Goal: Task Accomplishment & Management: Complete application form

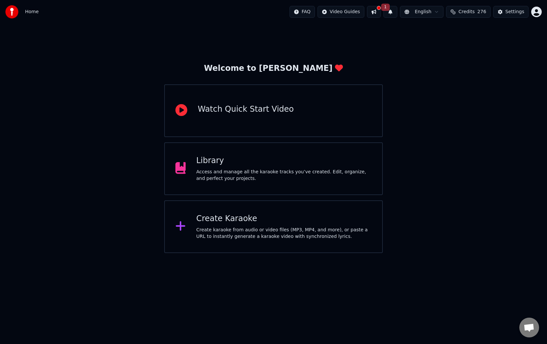
click at [381, 10] on button at bounding box center [374, 12] width 14 height 12
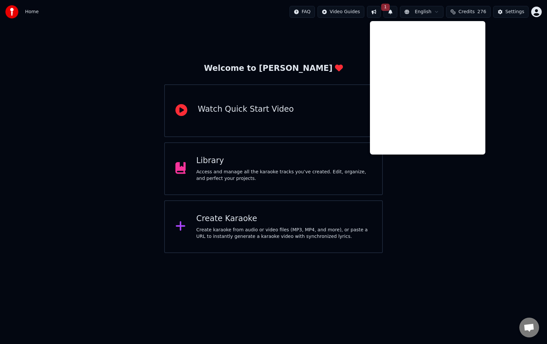
click at [393, 11] on button "1" at bounding box center [390, 12] width 14 height 12
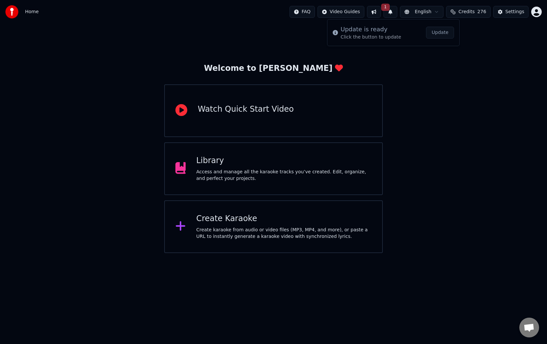
click at [393, 11] on button "1" at bounding box center [390, 12] width 14 height 12
click at [438, 37] on button "Update" at bounding box center [440, 33] width 28 height 12
click at [508, 10] on div "Settings" at bounding box center [514, 12] width 19 height 7
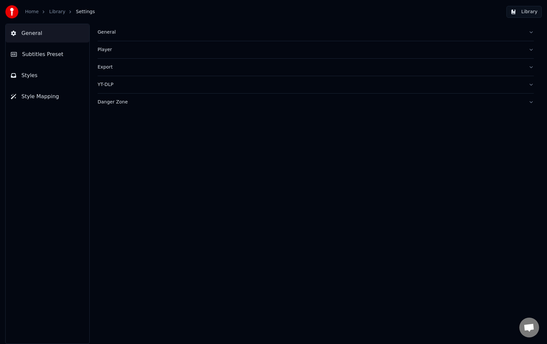
click at [105, 28] on button "General" at bounding box center [316, 32] width 436 height 17
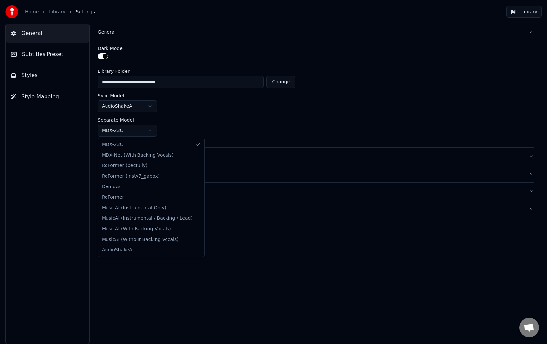
click at [127, 130] on html "**********" at bounding box center [273, 172] width 547 height 344
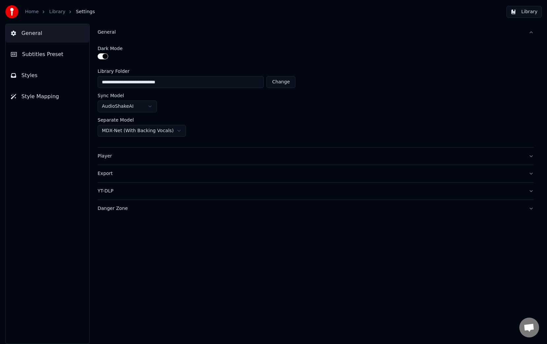
click at [145, 109] on html "**********" at bounding box center [273, 172] width 547 height 344
click at [149, 105] on html "**********" at bounding box center [273, 172] width 547 height 344
click at [142, 154] on div "Player" at bounding box center [310, 156] width 425 height 7
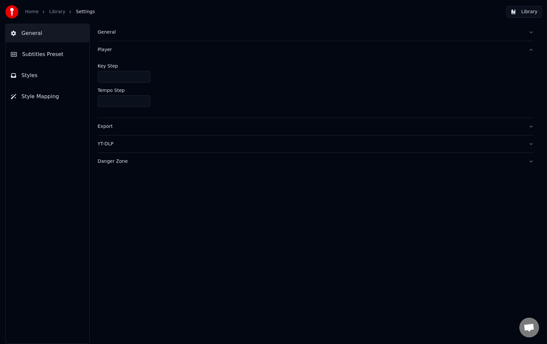
click at [142, 128] on div "Export" at bounding box center [310, 126] width 425 height 7
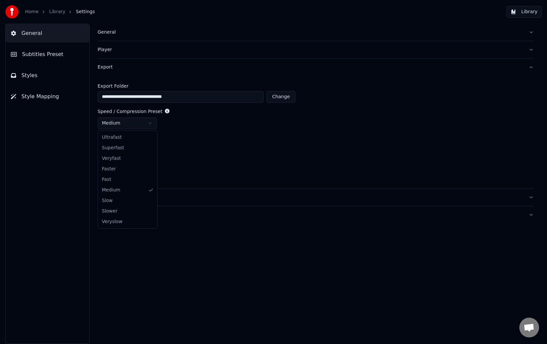
click at [134, 126] on html "**********" at bounding box center [273, 172] width 547 height 344
click at [144, 126] on html "**********" at bounding box center [273, 172] width 547 height 344
click at [155, 200] on div "YT-DLP" at bounding box center [310, 197] width 425 height 7
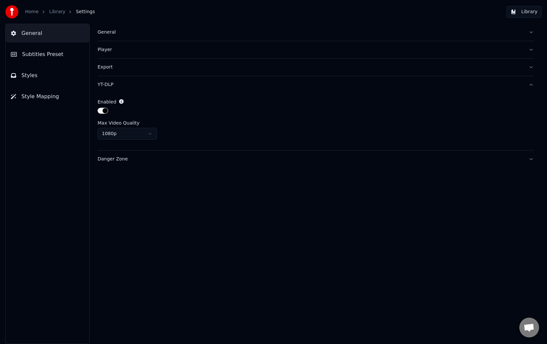
click at [149, 161] on div "Danger Zone" at bounding box center [310, 159] width 425 height 7
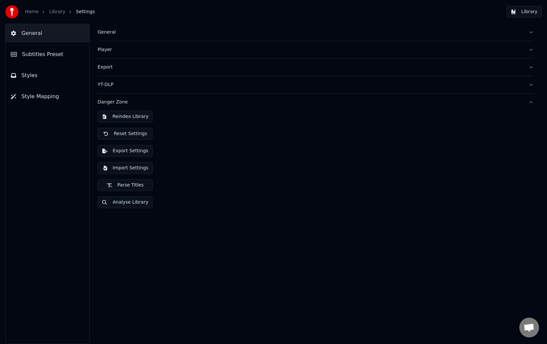
click at [178, 226] on div "General Player Export YT-DLP Danger Zone Reindex Library Reset Settings Export …" at bounding box center [315, 184] width 462 height 320
click at [62, 32] on button "General" at bounding box center [48, 33] width 84 height 18
click at [59, 52] on span "Subtitles Preset" at bounding box center [42, 54] width 41 height 8
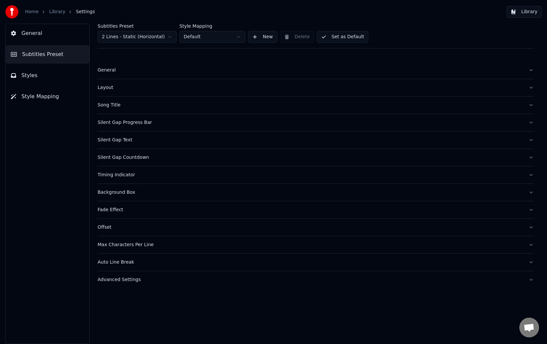
click at [114, 70] on div "General" at bounding box center [310, 70] width 425 height 7
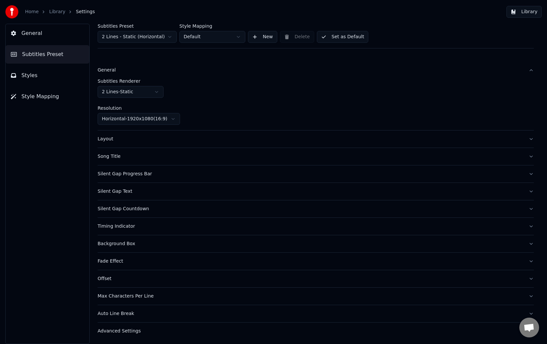
click at [139, 141] on div "Layout" at bounding box center [310, 139] width 425 height 7
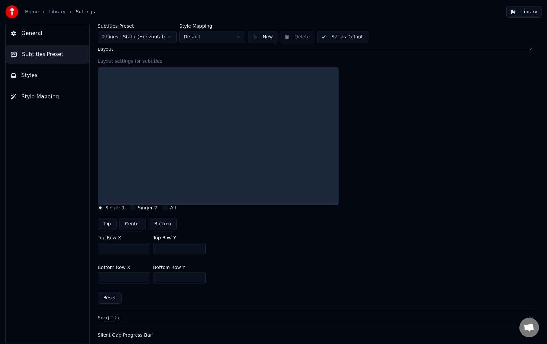
scroll to position [42, 0]
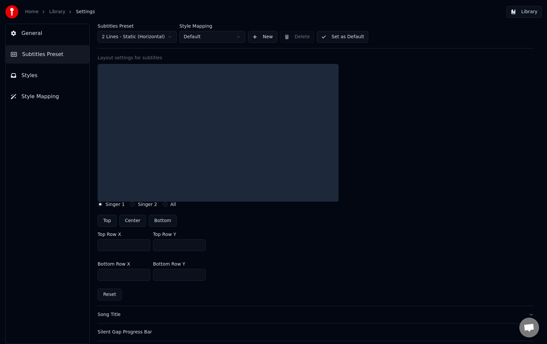
click at [120, 52] on button "Layout" at bounding box center [316, 46] width 436 height 17
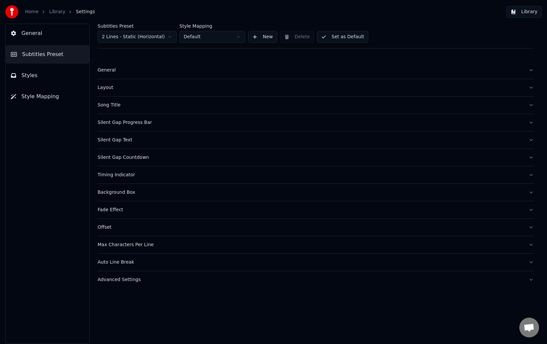
click at [129, 103] on div "Song Title" at bounding box center [310, 105] width 425 height 7
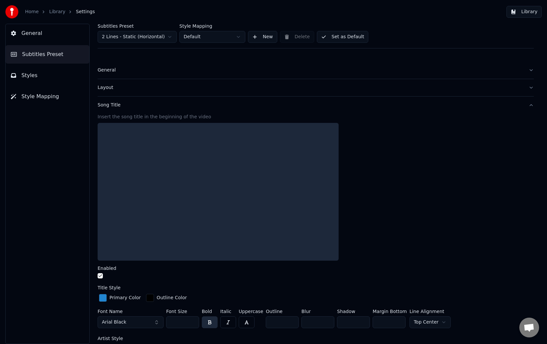
click at [130, 107] on div "Song Title" at bounding box center [310, 105] width 425 height 7
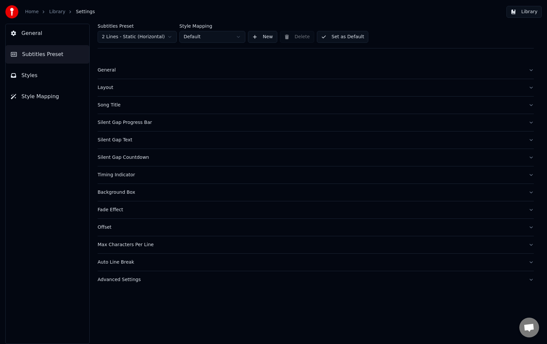
click at [159, 123] on div "Silent Gap Progress Bar" at bounding box center [310, 122] width 425 height 7
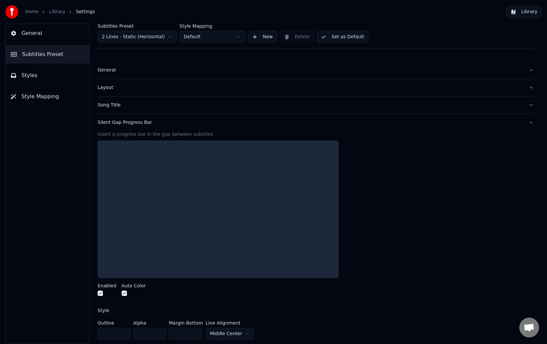
click at [159, 123] on div "Silent Gap Progress Bar" at bounding box center [310, 122] width 425 height 7
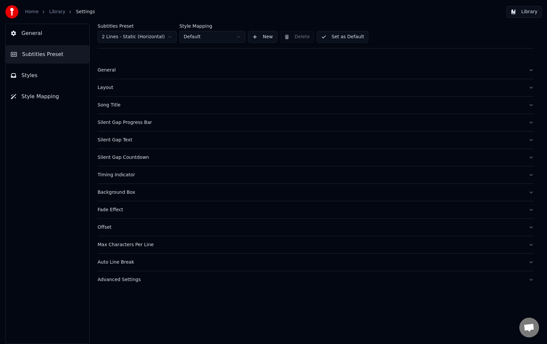
click at [137, 276] on button "Advanced Settings" at bounding box center [316, 279] width 436 height 17
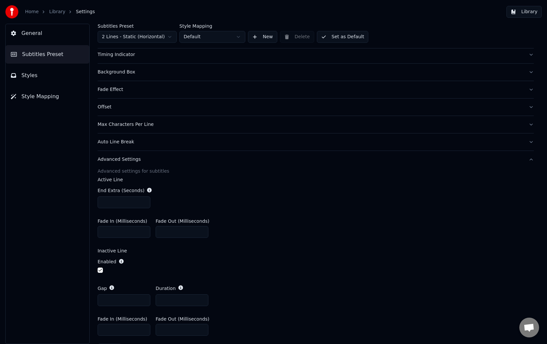
scroll to position [142, 0]
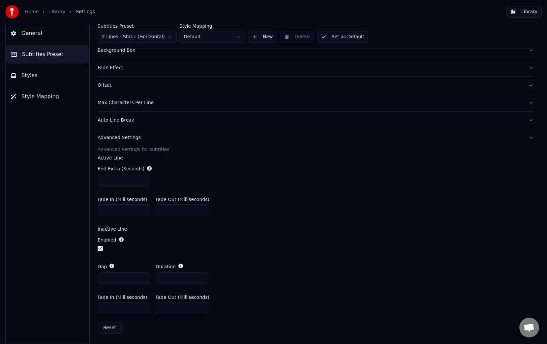
click at [48, 74] on button "Styles" at bounding box center [48, 75] width 84 height 18
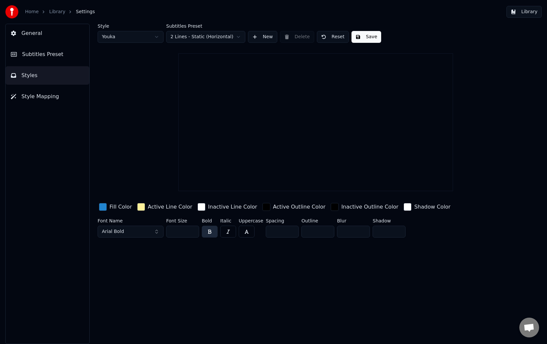
scroll to position [0, 0]
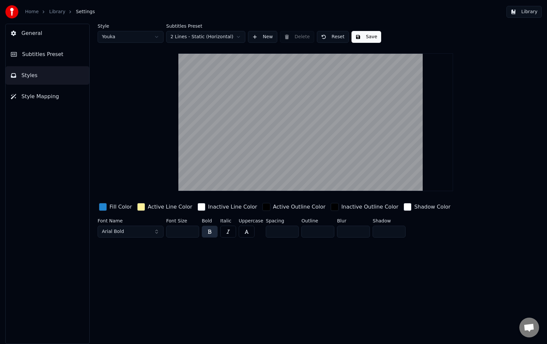
click at [49, 99] on span "Style Mapping" at bounding box center [40, 97] width 38 height 8
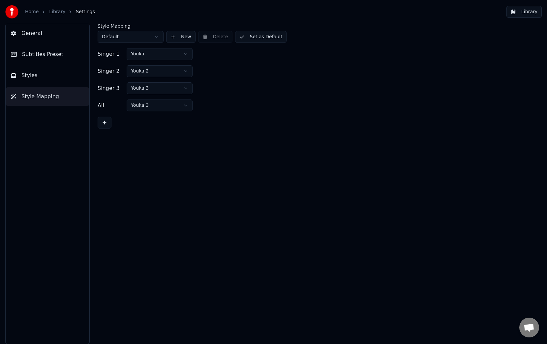
click at [48, 33] on button "General" at bounding box center [48, 33] width 84 height 18
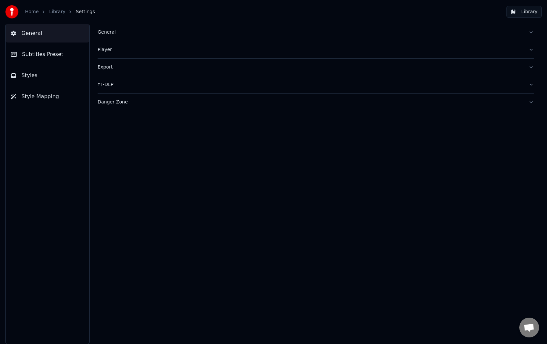
click at [24, 9] on div "Home Library Settings" at bounding box center [50, 11] width 90 height 13
click at [29, 12] on link "Home" at bounding box center [32, 12] width 14 height 7
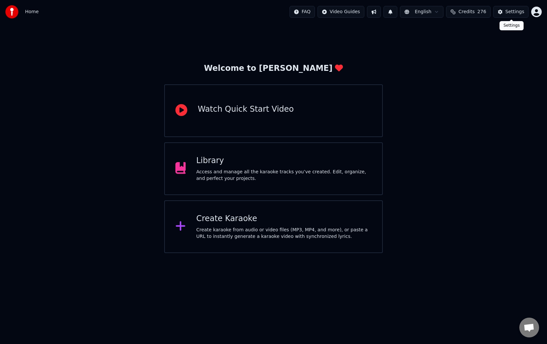
click at [513, 12] on div "Settings" at bounding box center [514, 12] width 19 height 7
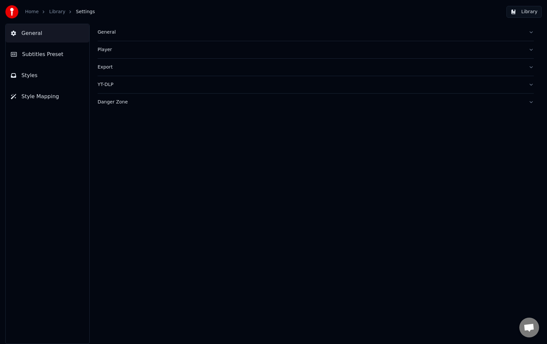
click at [53, 12] on link "Library" at bounding box center [57, 12] width 16 height 7
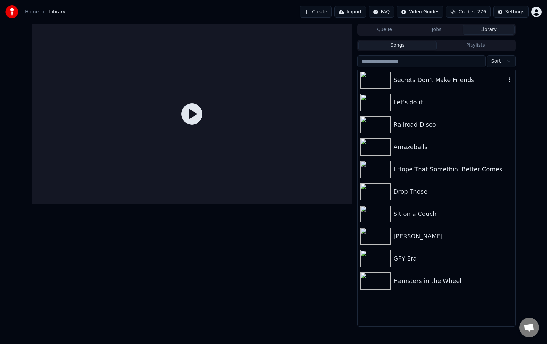
click at [510, 80] on icon "button" at bounding box center [509, 79] width 7 height 5
click at [512, 133] on div "Delete" at bounding box center [510, 134] width 51 height 11
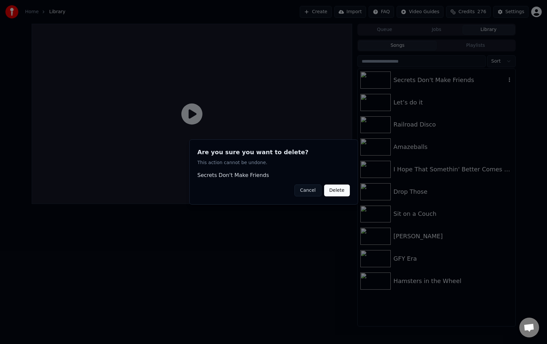
click at [335, 191] on button "Delete" at bounding box center [337, 191] width 26 height 12
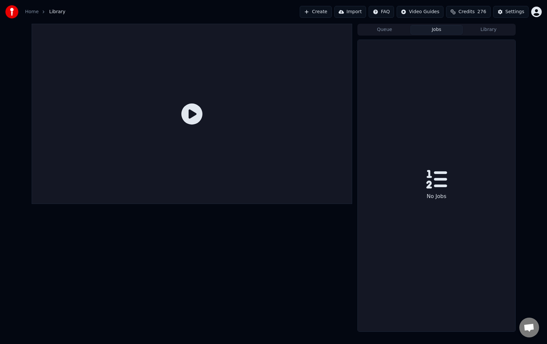
click at [427, 33] on button "Jobs" at bounding box center [436, 30] width 52 height 10
click at [386, 26] on button "Queue" at bounding box center [384, 30] width 52 height 10
click at [324, 13] on button "Create" at bounding box center [316, 12] width 32 height 12
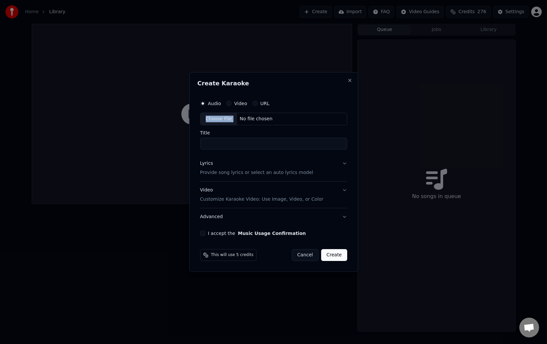
click at [241, 111] on div "Audio Video URL Choose File No file chosen" at bounding box center [273, 111] width 147 height 28
click at [241, 101] on label "Video" at bounding box center [240, 103] width 13 height 5
click at [231, 101] on button "Video" at bounding box center [228, 103] width 5 height 5
click at [212, 120] on div "Choose File" at bounding box center [218, 119] width 37 height 12
click at [213, 102] on label "Audio" at bounding box center [214, 103] width 13 height 5
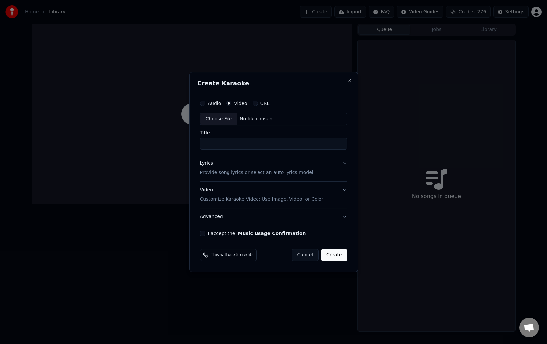
click at [205, 102] on button "Audio" at bounding box center [202, 103] width 5 height 5
click at [241, 144] on input "Title" at bounding box center [273, 144] width 147 height 12
type input "**********"
click at [341, 164] on button "Lyrics Provide song lyrics or select an auto lyrics model" at bounding box center [273, 168] width 147 height 26
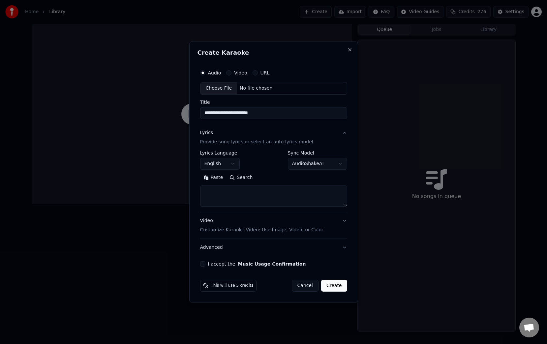
click at [256, 197] on textarea at bounding box center [273, 196] width 147 height 21
paste textarea "**********"
type textarea "**********"
select select
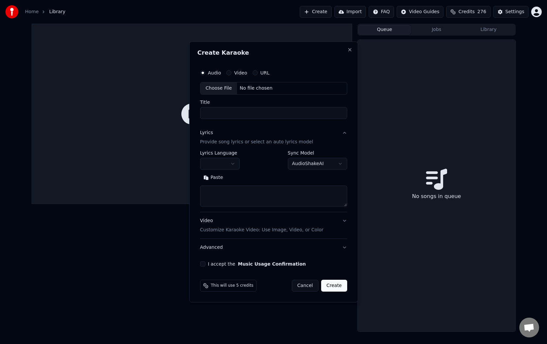
scroll to position [0, 0]
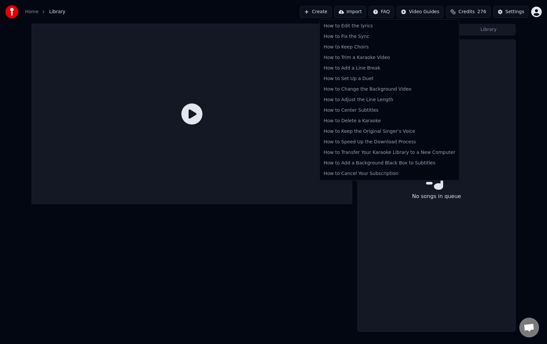
click at [386, 14] on html "Home Library Create Import FAQ Video Guides Credits 276 Settings Queue Jobs Lib…" at bounding box center [273, 172] width 547 height 344
click at [363, 49] on div "How to Keep Choirs" at bounding box center [389, 47] width 137 height 11
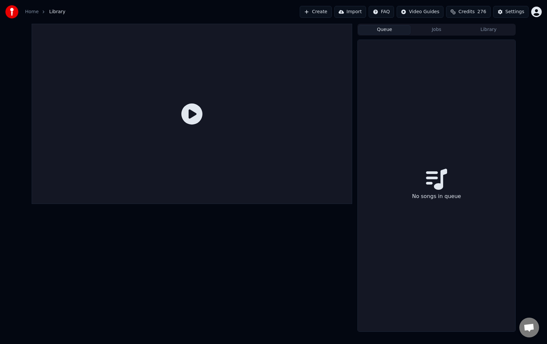
click at [324, 10] on button "Create" at bounding box center [316, 12] width 32 height 12
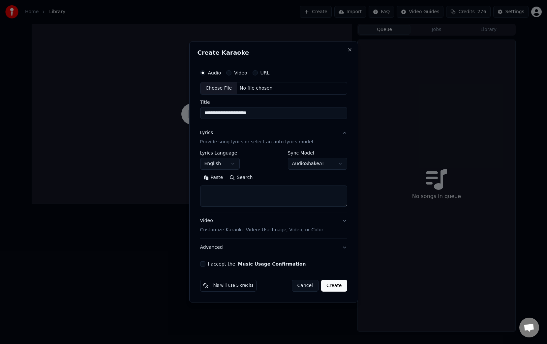
type input "**********"
click at [232, 139] on p "Provide song lyrics or select an auto lyrics model" at bounding box center [256, 142] width 113 height 7
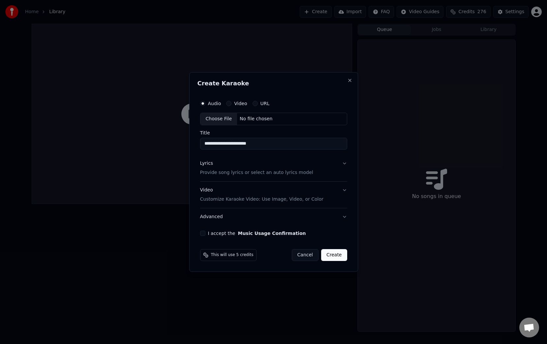
click at [248, 174] on p "Provide song lyrics or select an auto lyrics model" at bounding box center [256, 172] width 113 height 7
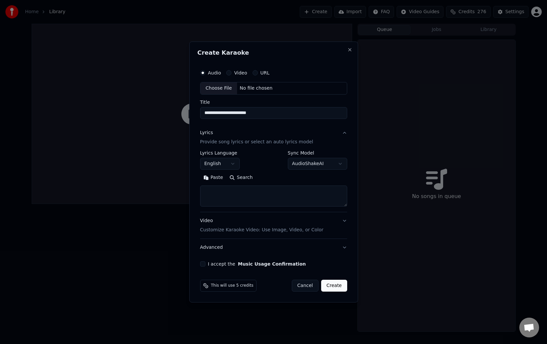
click at [246, 201] on textarea at bounding box center [273, 196] width 147 height 21
paste textarea "**********"
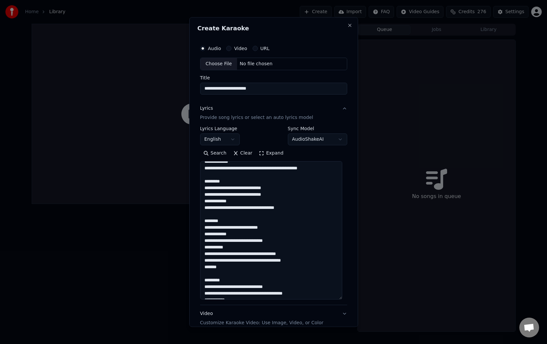
drag, startPoint x: 345, startPoint y: 205, endPoint x: 346, endPoint y: 297, distance: 91.9
click at [346, 297] on div "**********" at bounding box center [273, 172] width 169 height 310
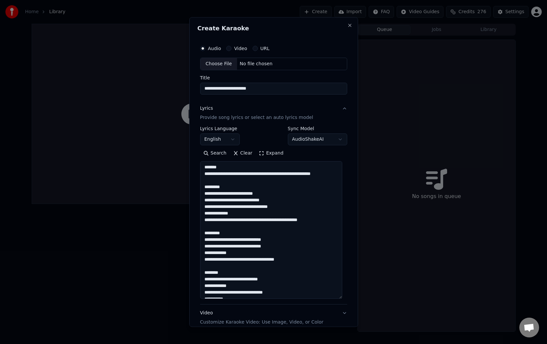
drag, startPoint x: 223, startPoint y: 169, endPoint x: 205, endPoint y: 166, distance: 18.7
click at [205, 166] on textarea at bounding box center [271, 230] width 142 height 138
click at [233, 192] on textarea at bounding box center [271, 230] width 142 height 138
click at [207, 194] on textarea at bounding box center [271, 230] width 142 height 138
click at [246, 180] on textarea at bounding box center [271, 230] width 142 height 138
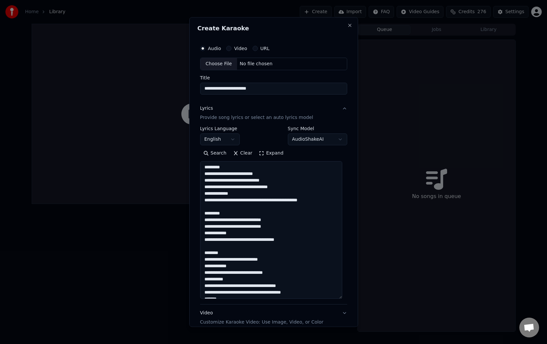
scroll to position [27, 0]
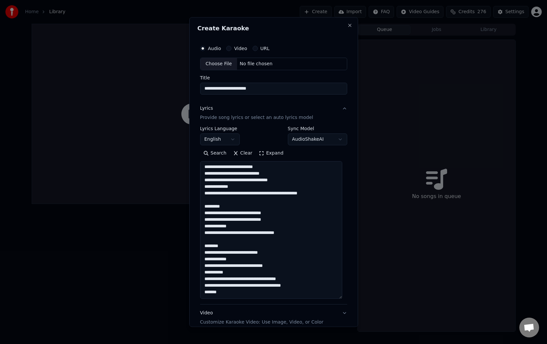
click at [230, 213] on textarea at bounding box center [271, 230] width 142 height 138
click at [207, 212] on textarea at bounding box center [271, 230] width 142 height 138
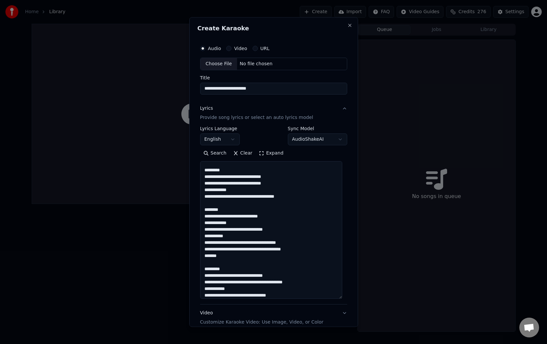
scroll to position [62, 0]
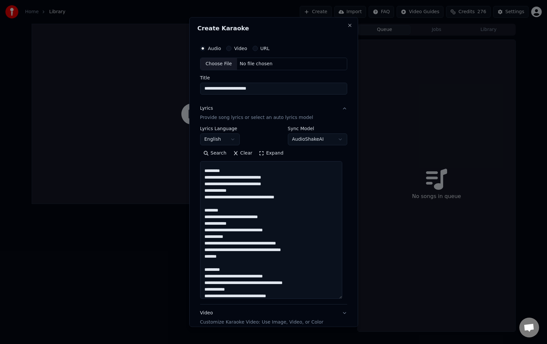
click at [228, 217] on textarea at bounding box center [271, 230] width 142 height 138
click at [207, 219] on textarea at bounding box center [271, 230] width 142 height 138
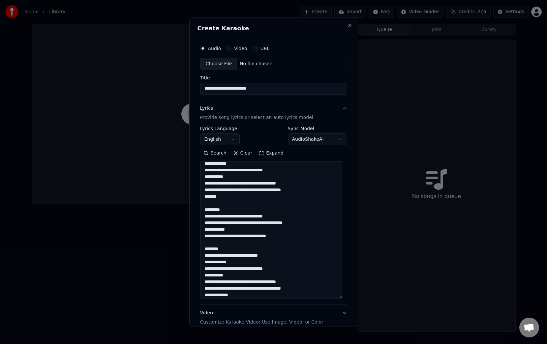
scroll to position [123, 0]
click at [224, 216] on textarea at bounding box center [271, 230] width 142 height 138
click at [207, 215] on textarea at bounding box center [271, 230] width 142 height 138
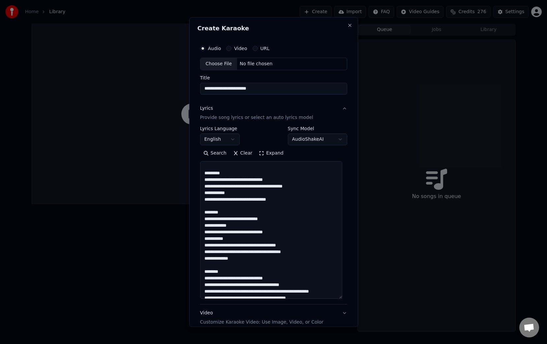
scroll to position [159, 0]
click at [224, 219] on textarea at bounding box center [271, 230] width 142 height 138
click at [207, 219] on textarea at bounding box center [271, 230] width 142 height 138
click at [223, 279] on textarea at bounding box center [271, 230] width 142 height 138
click at [207, 279] on textarea at bounding box center [271, 230] width 142 height 138
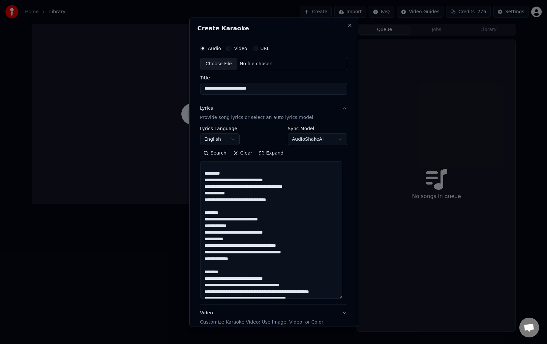
scroll to position [257, 0]
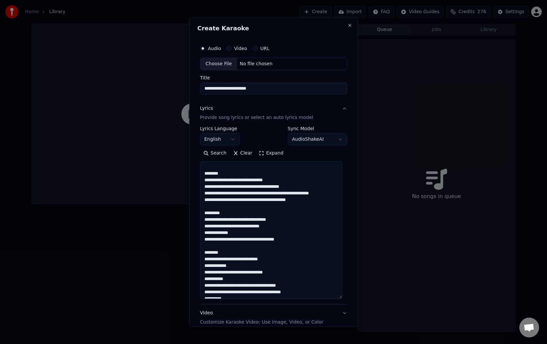
click at [226, 224] on textarea at bounding box center [271, 230] width 142 height 138
click at [207, 227] on textarea at bounding box center [271, 230] width 142 height 138
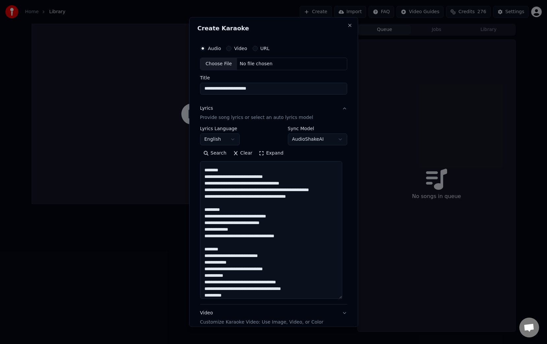
scroll to position [276, 0]
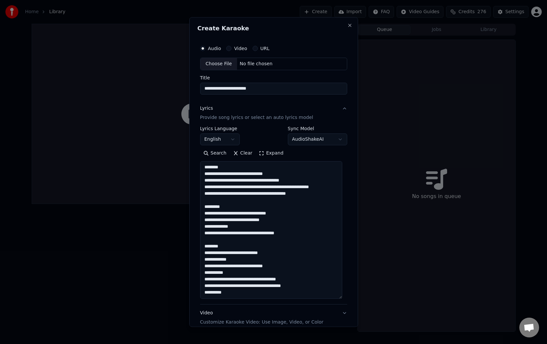
click at [225, 247] on textarea at bounding box center [271, 230] width 142 height 138
click at [206, 245] on textarea at bounding box center [271, 230] width 142 height 138
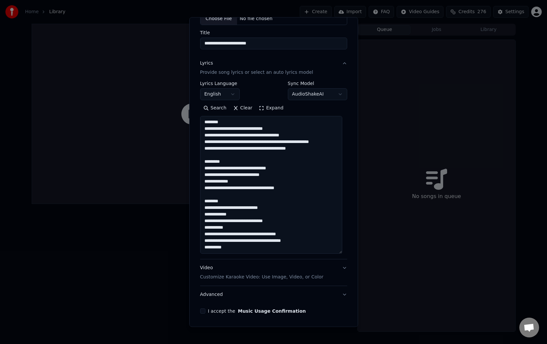
scroll to position [68, 0]
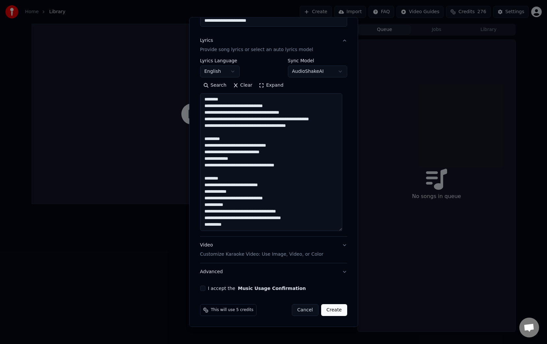
type textarea "**********"
click at [337, 272] on button "Advanced" at bounding box center [273, 271] width 147 height 17
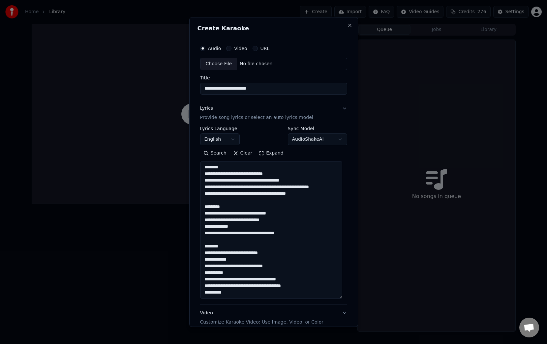
scroll to position [270, 0]
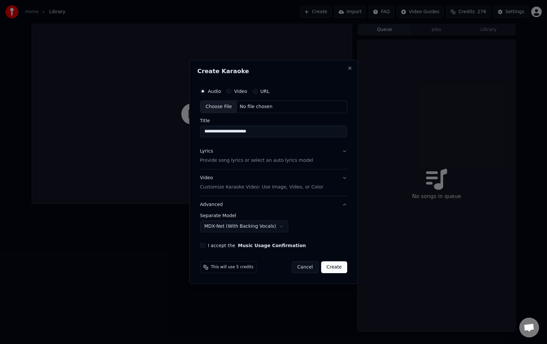
click at [218, 246] on label "I accept the Music Usage Confirmation" at bounding box center [257, 245] width 98 height 5
click at [205, 246] on button "I accept the Music Usage Confirmation" at bounding box center [202, 245] width 5 height 5
click at [221, 105] on div "Choose File" at bounding box center [218, 107] width 37 height 12
type input "**********"
click at [333, 265] on button "Create" at bounding box center [335, 267] width 26 height 12
